Goal: Manage account settings

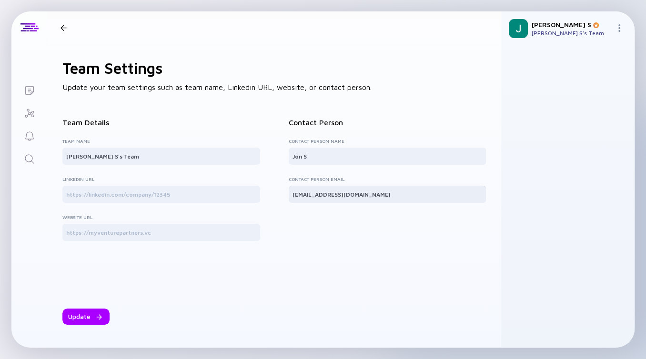
click at [314, 197] on input "text" at bounding box center [387, 194] width 190 height 10
type input "[EMAIL_ADDRESS][DOMAIN_NAME]"
click at [66, 21] on header at bounding box center [274, 27] width 454 height 32
